Goal: Obtain resource: Download file/media

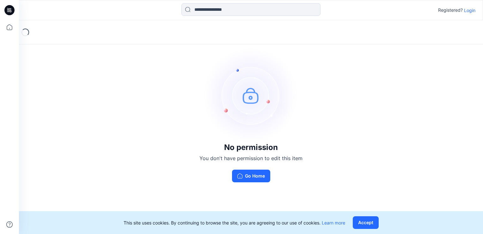
click at [466, 10] on p "Login" at bounding box center [470, 10] width 11 height 7
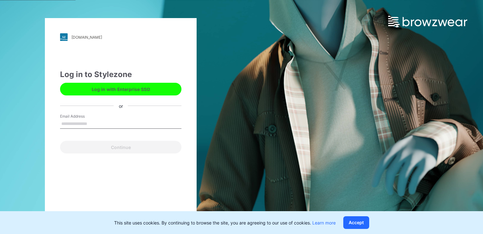
click at [72, 122] on input "Email Address" at bounding box center [121, 123] width 122 height 9
type input "**********"
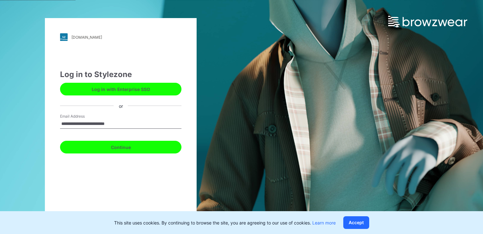
click at [111, 144] on button "Continue" at bounding box center [121, 146] width 122 height 13
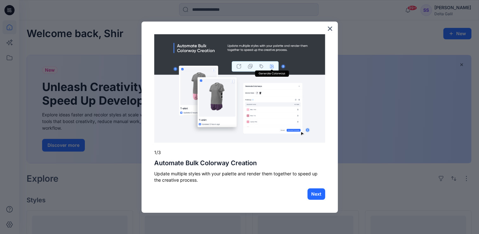
click at [329, 27] on button "×" at bounding box center [330, 28] width 6 height 10
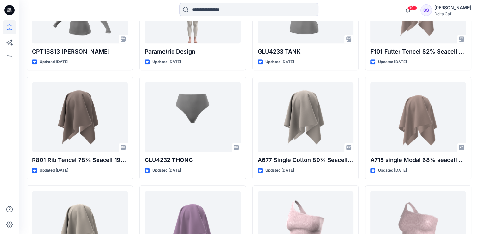
scroll to position [2843, 0]
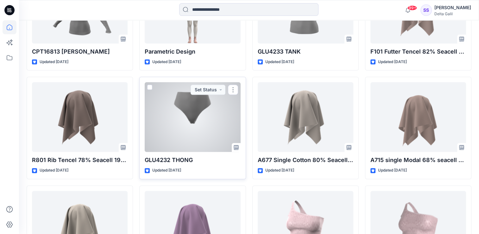
click at [194, 116] on div at bounding box center [193, 117] width 96 height 70
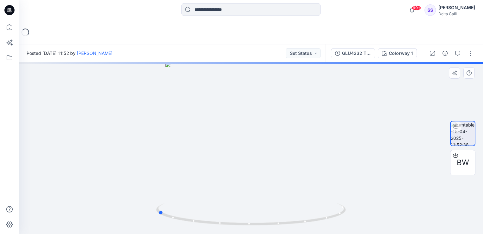
drag, startPoint x: 244, startPoint y: 150, endPoint x: 340, endPoint y: 140, distance: 97.0
click at [340, 140] on div at bounding box center [251, 147] width 465 height 171
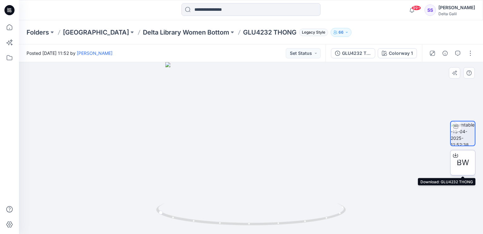
click at [462, 161] on span "BW" at bounding box center [463, 162] width 12 height 11
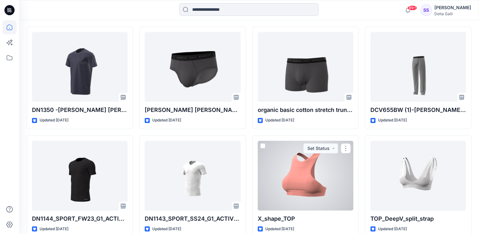
scroll to position [4539, 0]
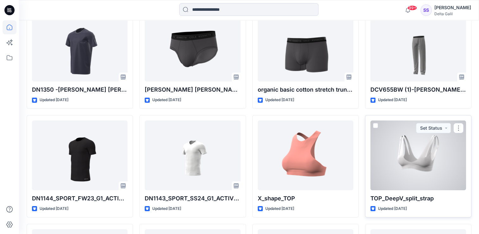
click at [423, 161] on div at bounding box center [418, 155] width 96 height 70
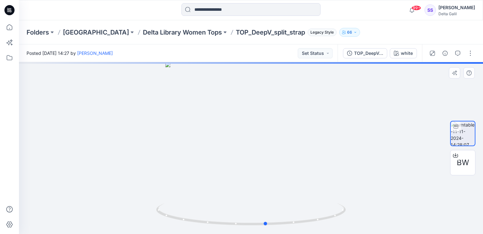
drag, startPoint x: 252, startPoint y: 211, endPoint x: 267, endPoint y: 197, distance: 20.6
click at [267, 197] on div at bounding box center [251, 147] width 465 height 171
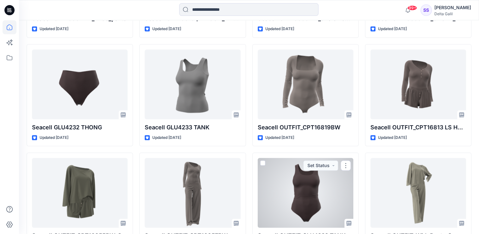
scroll to position [601, 0]
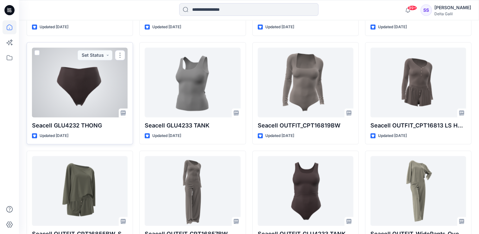
click at [89, 94] on div at bounding box center [80, 82] width 96 height 70
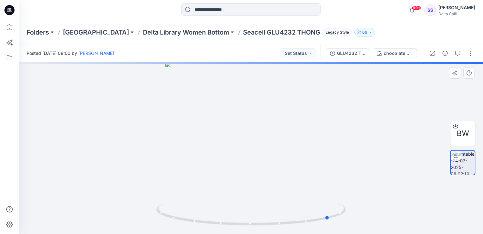
drag, startPoint x: 276, startPoint y: 152, endPoint x: 355, endPoint y: 156, distance: 79.2
click at [355, 156] on div at bounding box center [251, 147] width 465 height 171
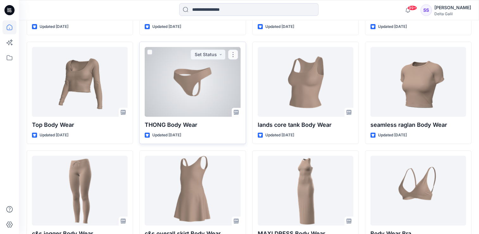
scroll to position [5031, 0]
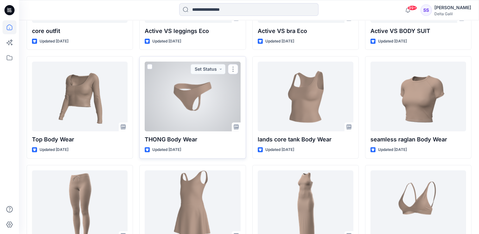
click at [195, 103] on div at bounding box center [193, 96] width 96 height 70
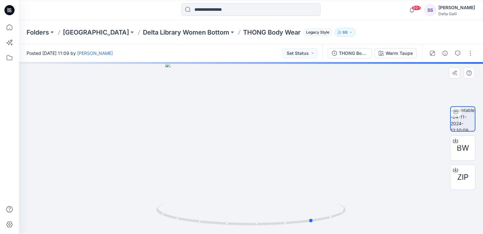
drag, startPoint x: 222, startPoint y: 188, endPoint x: 302, endPoint y: 182, distance: 80.3
click at [302, 182] on div at bounding box center [251, 147] width 465 height 171
drag, startPoint x: 251, startPoint y: 153, endPoint x: 271, endPoint y: 184, distance: 36.6
click at [271, 184] on div at bounding box center [251, 147] width 465 height 171
click at [463, 148] on span "BW" at bounding box center [463, 147] width 12 height 11
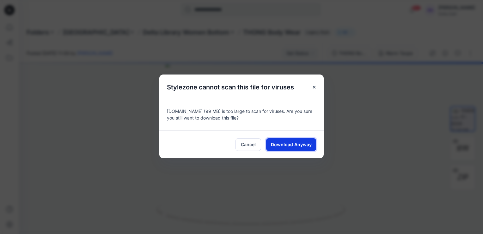
click at [303, 144] on span "Download Anyway" at bounding box center [291, 144] width 41 height 7
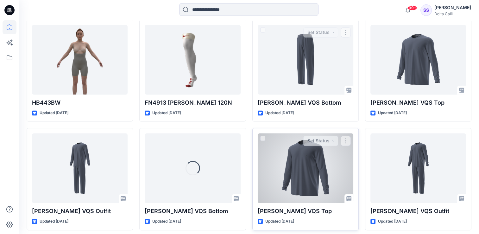
scroll to position [10488, 0]
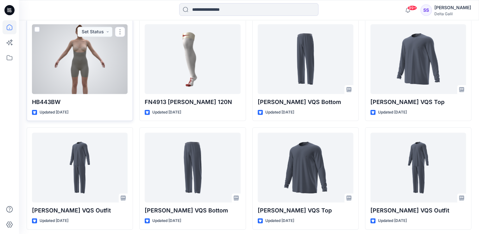
click at [86, 57] on div at bounding box center [80, 59] width 96 height 70
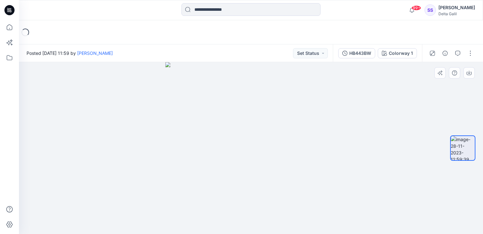
drag, startPoint x: 331, startPoint y: 166, endPoint x: 263, endPoint y: 169, distance: 68.7
click at [263, 169] on img at bounding box center [250, 147] width 171 height 171
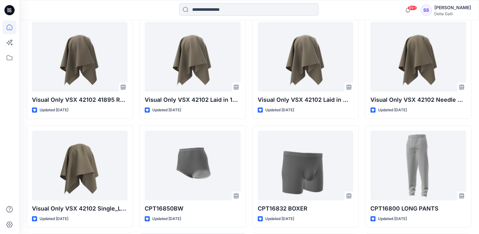
scroll to position [2468, 0]
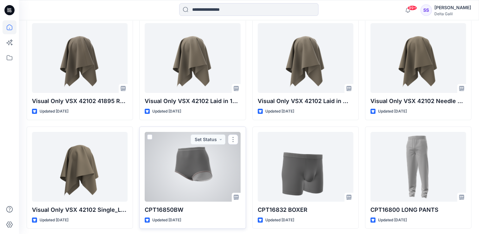
click at [202, 173] on div at bounding box center [193, 167] width 96 height 70
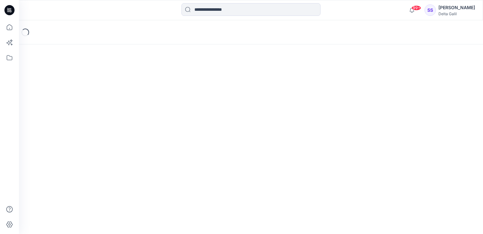
click at [202, 173] on div "Loading..." at bounding box center [251, 126] width 465 height 213
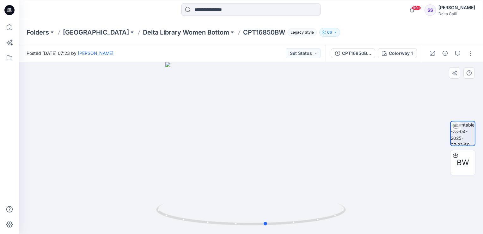
drag, startPoint x: 318, startPoint y: 159, endPoint x: 333, endPoint y: 166, distance: 16.7
click at [333, 166] on div at bounding box center [251, 147] width 465 height 171
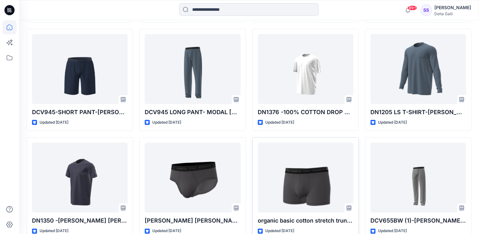
scroll to position [4430, 0]
